Goal: Information Seeking & Learning: Find specific fact

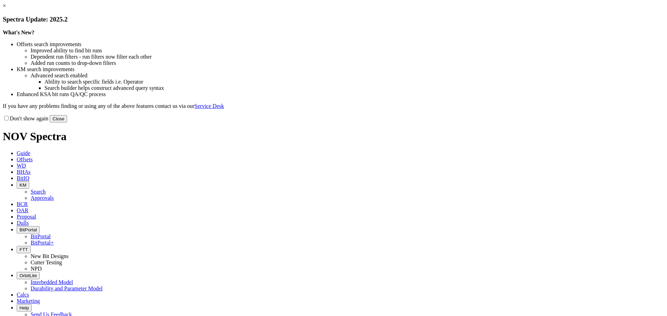
click at [67, 123] on button "Close" at bounding box center [58, 118] width 17 height 7
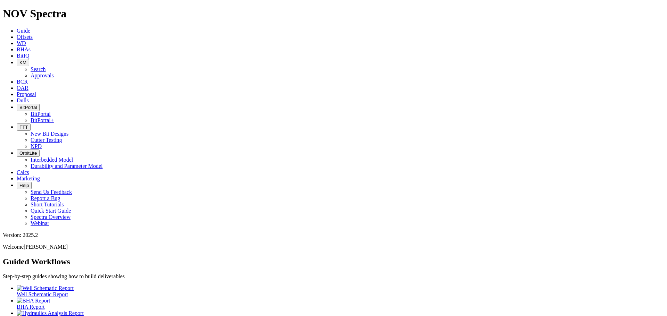
click at [19, 60] on icon "button" at bounding box center [19, 62] width 0 height 5
click at [46, 66] on link "Search" at bounding box center [38, 69] width 15 height 6
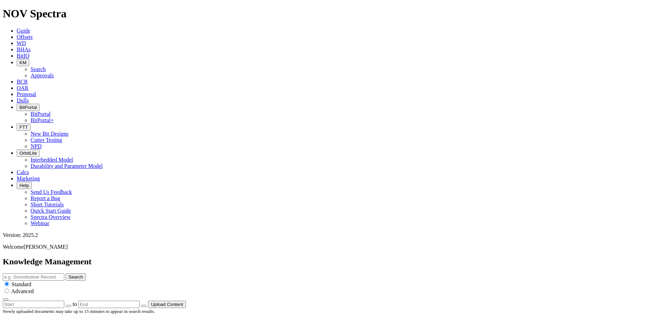
click at [19, 60] on icon "button" at bounding box center [19, 62] width 0 height 5
click at [54, 73] on link "Approvals" at bounding box center [42, 76] width 23 height 6
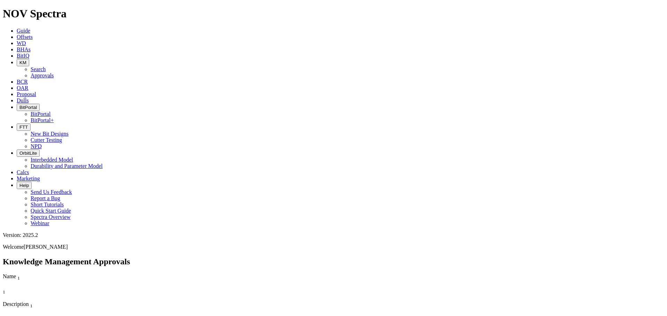
click at [26, 60] on span "KM" at bounding box center [22, 62] width 7 height 5
click at [46, 66] on link "Search" at bounding box center [38, 69] width 15 height 6
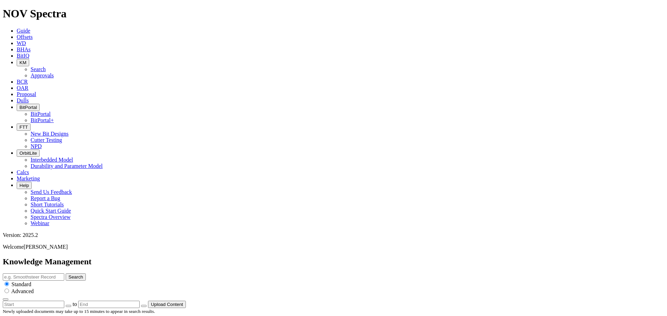
click at [64, 274] on input "text" at bounding box center [33, 277] width 61 height 7
type input "14.5mm"
click at [66, 274] on button "Search" at bounding box center [76, 277] width 20 height 7
click at [64, 274] on input "14.5mm" at bounding box center [33, 277] width 61 height 7
type input "1"
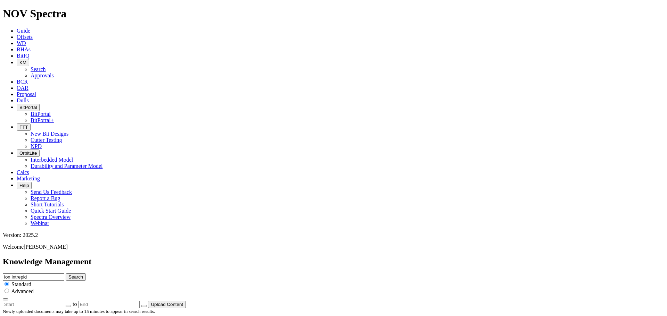
type input "ion intrepid"
click at [66, 274] on button "Search" at bounding box center [76, 277] width 20 height 7
drag, startPoint x: 342, startPoint y: 39, endPoint x: 104, endPoint y: 35, distance: 239.0
click at [105, 257] on div "Knowledge Management ion intrepid Search Standard Advanced to Upload Content" at bounding box center [333, 282] width 661 height 51
type input "14.5 performance"
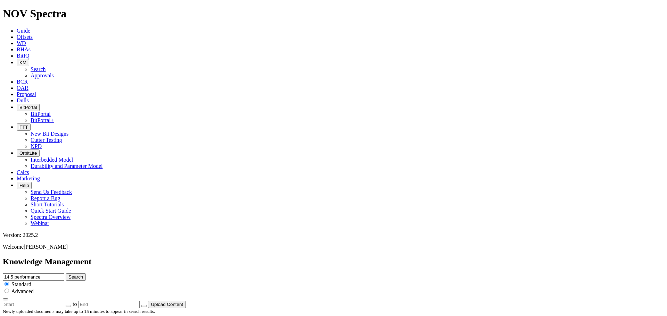
click at [66, 274] on button "Search" at bounding box center [76, 277] width 20 height 7
drag, startPoint x: 311, startPoint y: 36, endPoint x: 315, endPoint y: 35, distance: 4.6
click at [64, 274] on input "14.5 performance" at bounding box center [33, 277] width 61 height 7
type input ""14.5" performance"
click at [66, 274] on button "Search" at bounding box center [76, 277] width 20 height 7
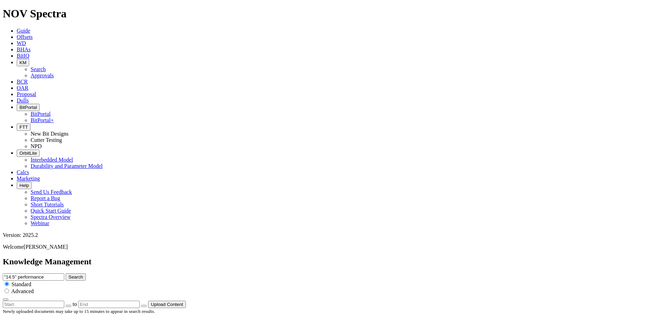
click at [64, 274] on input ""14.5" performance" at bounding box center [33, 277] width 61 height 7
click at [64, 274] on input ""14.5 performance" at bounding box center [33, 277] width 61 height 7
type input "14.5 performance"
click at [9, 289] on input "radio" at bounding box center [7, 291] width 5 height 5
radio input "true"
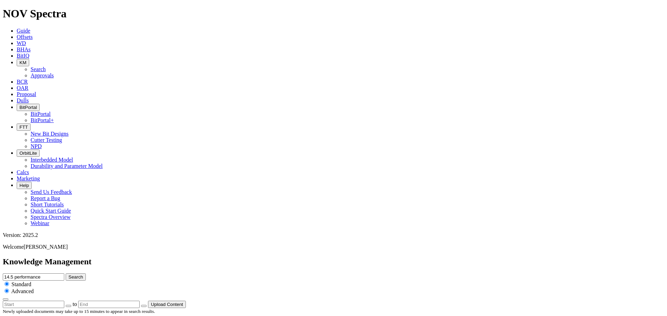
radio input "false"
click at [415, 281] on div "Standard Advanced" at bounding box center [333, 291] width 661 height 20
click at [64, 274] on input "14.5 performance" at bounding box center [33, 277] width 61 height 7
click at [6, 300] on icon "button" at bounding box center [6, 300] width 0 height 0
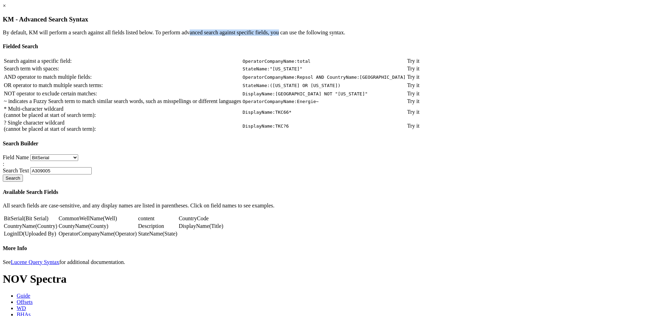
drag, startPoint x: 343, startPoint y: 33, endPoint x: 432, endPoint y: 32, distance: 89.3
click at [432, 32] on p "By default, KM will perform a search against all fields listed below. To perfor…" at bounding box center [333, 33] width 661 height 6
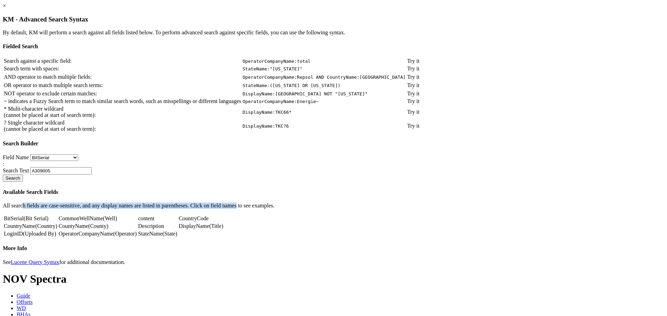
drag, startPoint x: 174, startPoint y: 223, endPoint x: 391, endPoint y: 221, distance: 217.4
click at [391, 209] on p "All search fields are case-sensitive, and any display names are listed in paren…" at bounding box center [333, 206] width 661 height 6
click at [401, 209] on p "All search fields are case-sensitive, and any display names are listed in paren…" at bounding box center [333, 206] width 661 height 6
click at [24, 222] on link "BitSerial" at bounding box center [14, 219] width 20 height 6
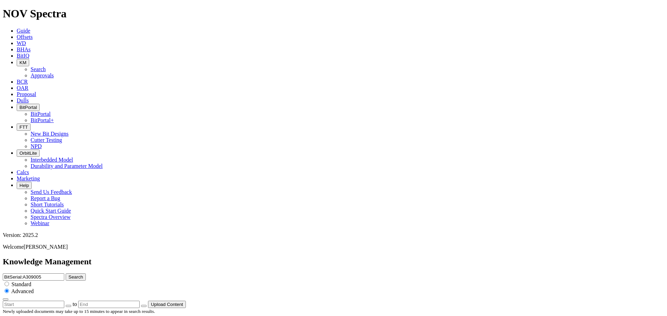
drag, startPoint x: 325, startPoint y: 34, endPoint x: 279, endPoint y: 35, distance: 45.5
click at [279, 257] on div "Knowledge Management BitSerial:A309005 Search Standard Advanced to Upload Conte…" at bounding box center [333, 282] width 661 height 51
type input "14.5"
click at [66, 274] on button "Search" at bounding box center [76, 277] width 20 height 7
click at [64, 274] on input "14.5" at bounding box center [33, 277] width 61 height 7
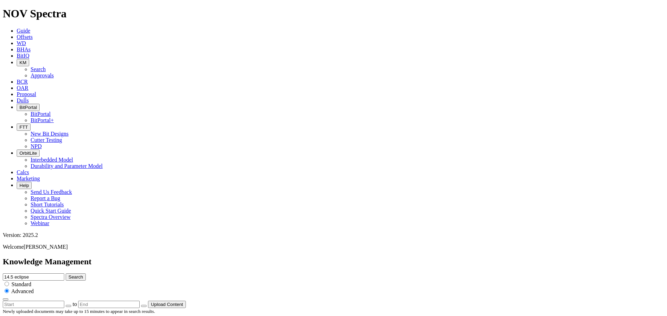
type input "14.5 eclipse"
click at [66, 274] on button "Search" at bounding box center [76, 277] width 20 height 7
drag, startPoint x: 331, startPoint y: 39, endPoint x: 233, endPoint y: 42, distance: 98.0
click at [233, 257] on div "Knowledge Management 14.5 eclipse Search Standard Advanced to Upload Content" at bounding box center [333, 282] width 661 height 51
click at [64, 274] on input "14.5 eclipse" at bounding box center [33, 277] width 61 height 7
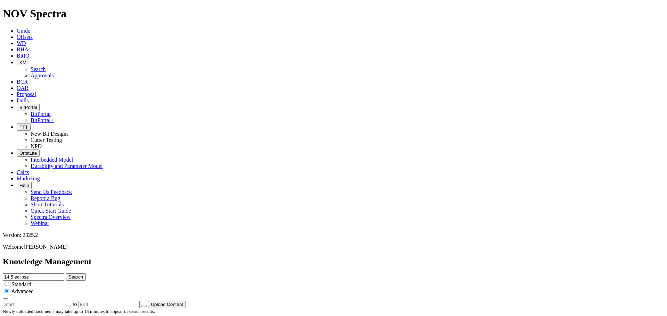
drag, startPoint x: 352, startPoint y: 35, endPoint x: 81, endPoint y: 33, distance: 271.3
click at [93, 257] on div "Knowledge Management 14.5 eclipse Search Standard Advanced to Upload Content" at bounding box center [333, 282] width 661 height 51
type input "rh54"
click at [66, 274] on button "Search" at bounding box center [76, 277] width 20 height 7
